Goal: Task Accomplishment & Management: Manage account settings

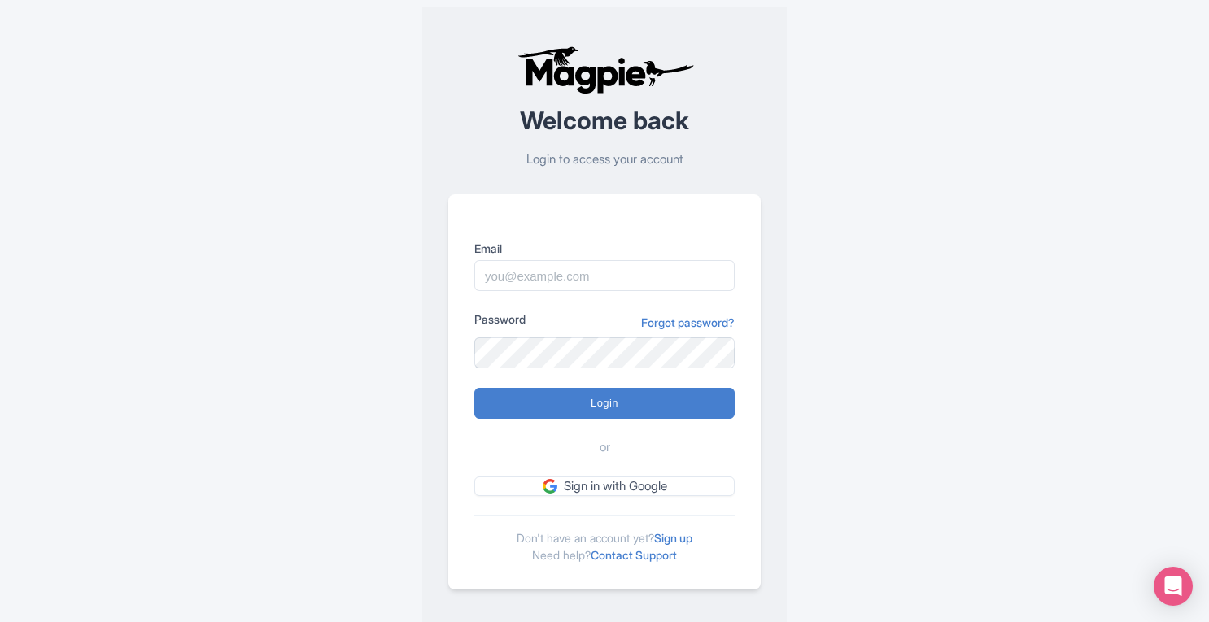
click at [670, 325] on link "Forgot password?" at bounding box center [688, 322] width 94 height 17
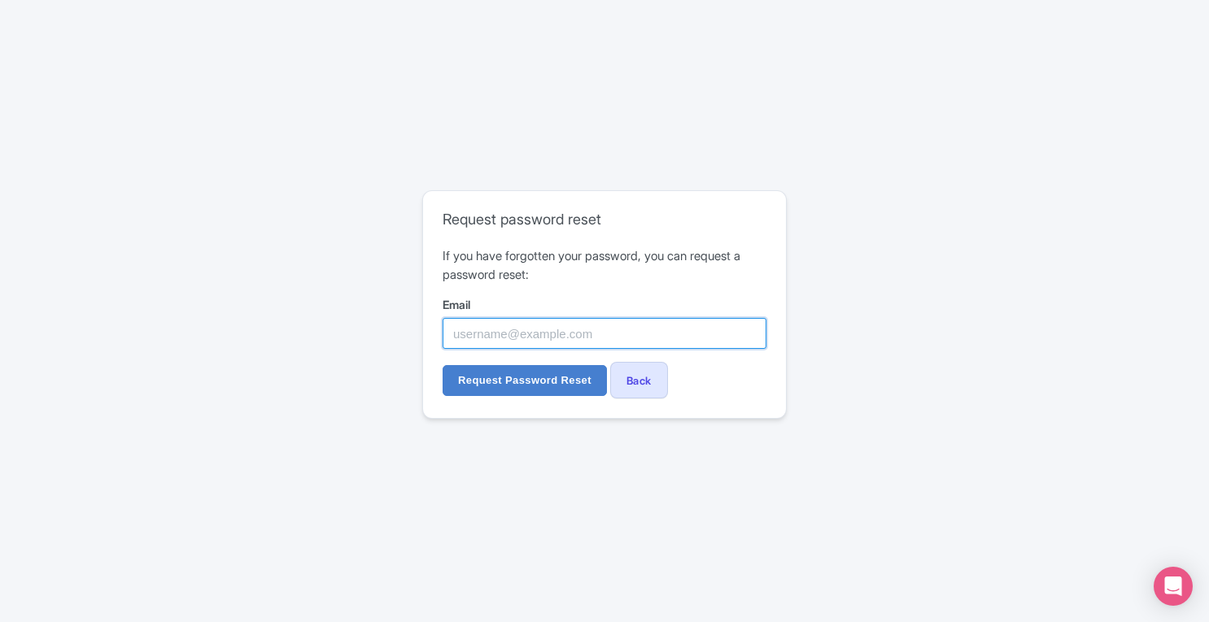
click at [583, 325] on input "Email" at bounding box center [605, 333] width 324 height 31
paste input "[PERSON_NAME][EMAIL_ADDRESS][DOMAIN_NAME]"
type input "[PERSON_NAME][EMAIL_ADDRESS][DOMAIN_NAME]"
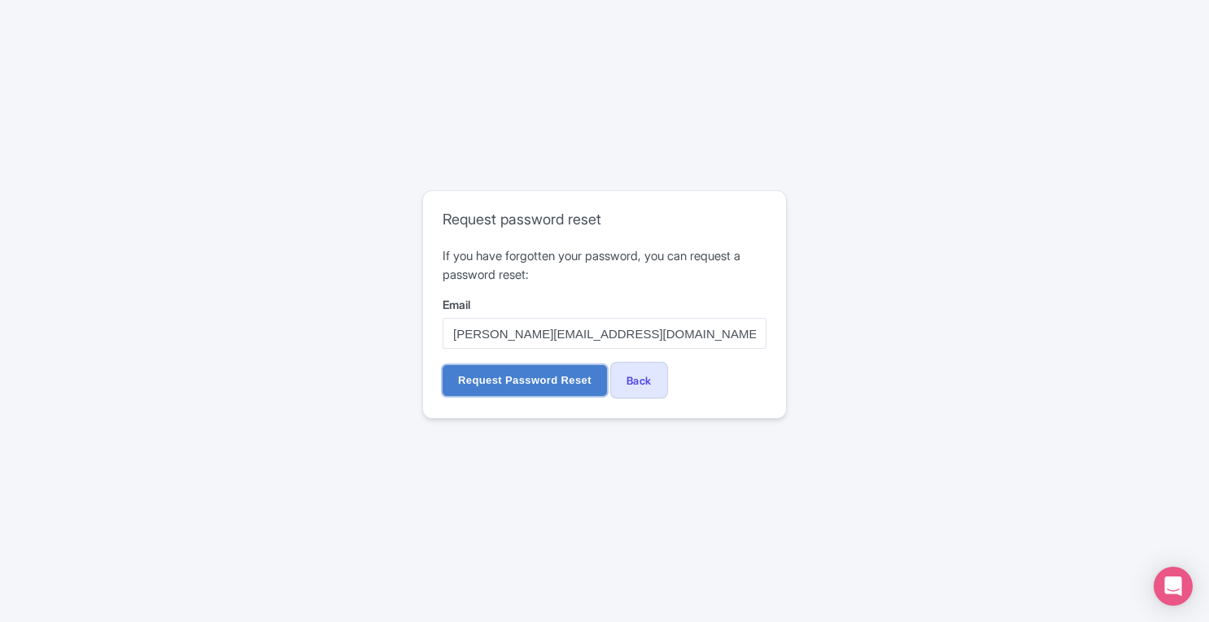
click at [549, 385] on input "Request Password Reset" at bounding box center [525, 380] width 164 height 31
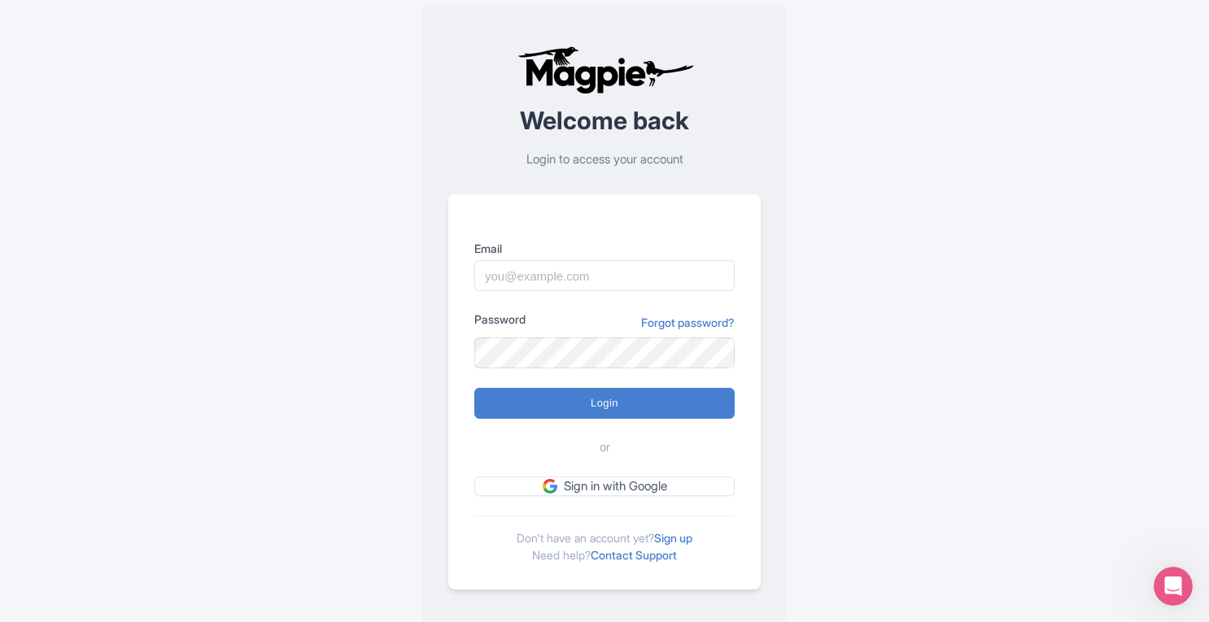
click at [675, 325] on link "Forgot password?" at bounding box center [688, 322] width 94 height 17
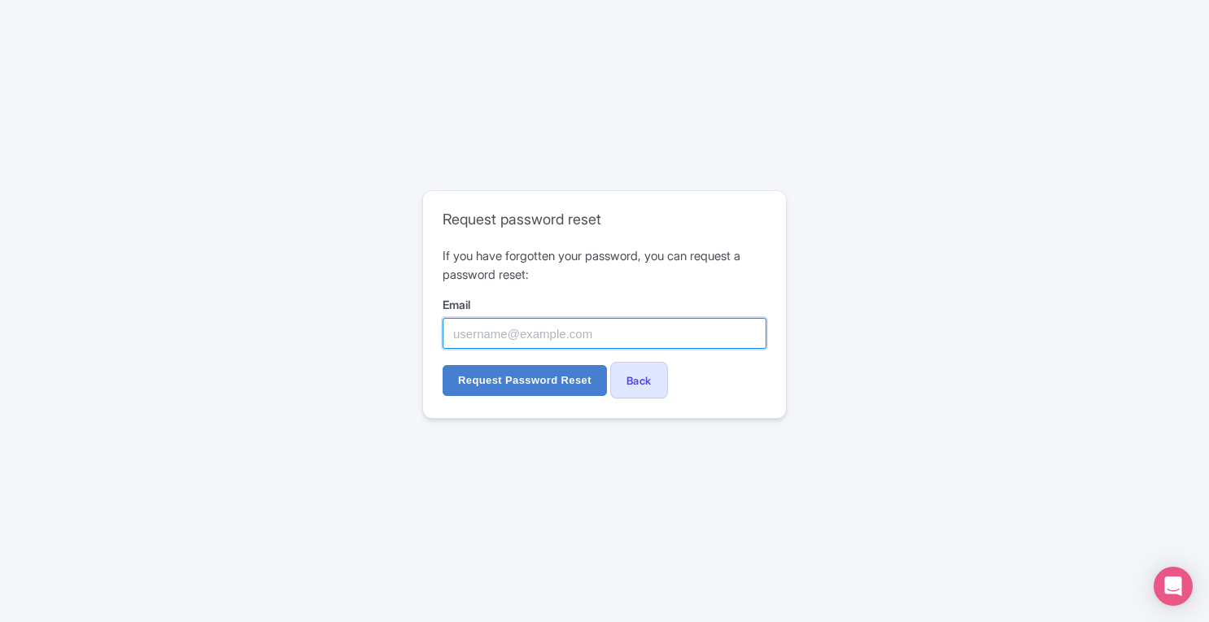
click at [553, 339] on input "Email" at bounding box center [605, 333] width 324 height 31
paste input "houss@beyondentertain.com"
type input "houss@beyondentertain.com"
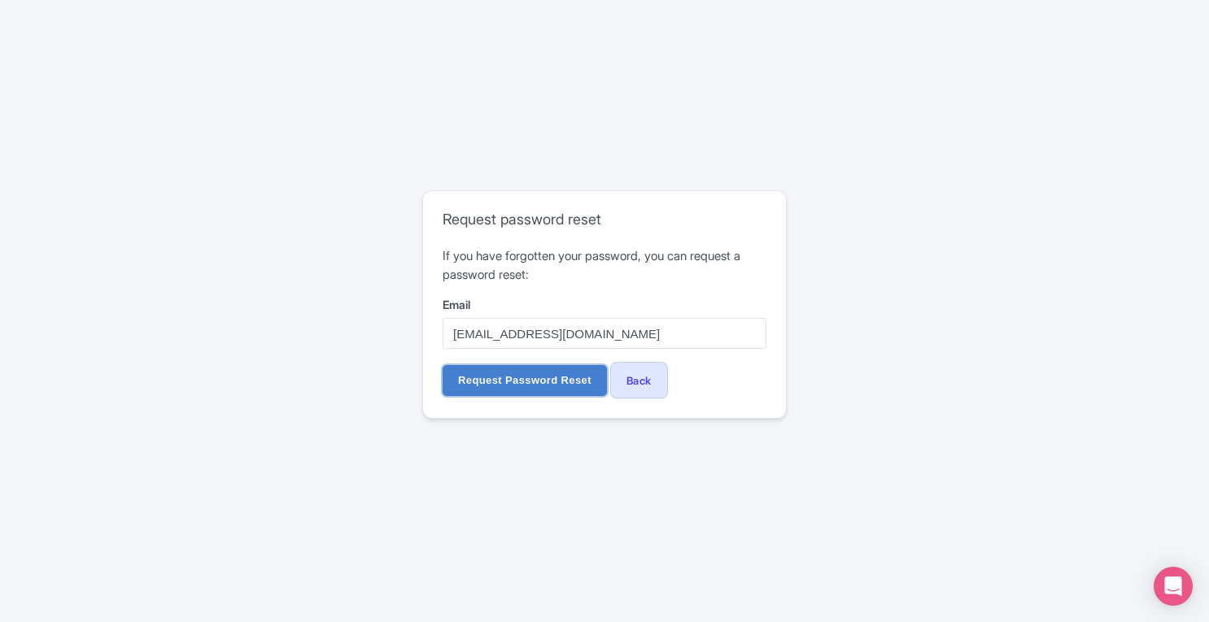
click at [555, 388] on input "Request Password Reset" at bounding box center [525, 380] width 164 height 31
